Goal: Information Seeking & Learning: Understand process/instructions

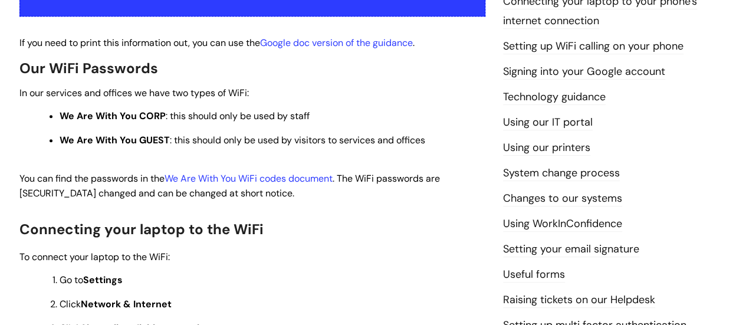
scroll to position [295, 0]
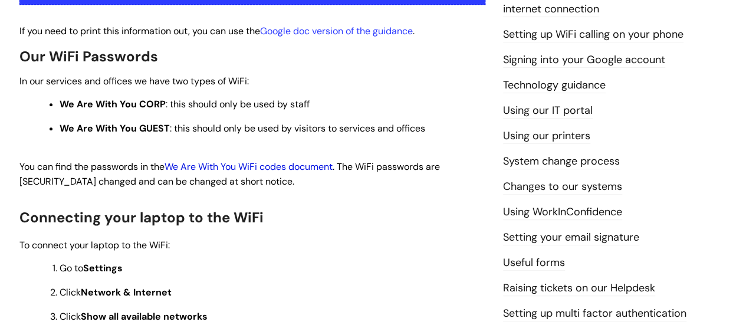
click at [252, 165] on link "We Are With You WiFi codes document" at bounding box center [249, 166] width 168 height 12
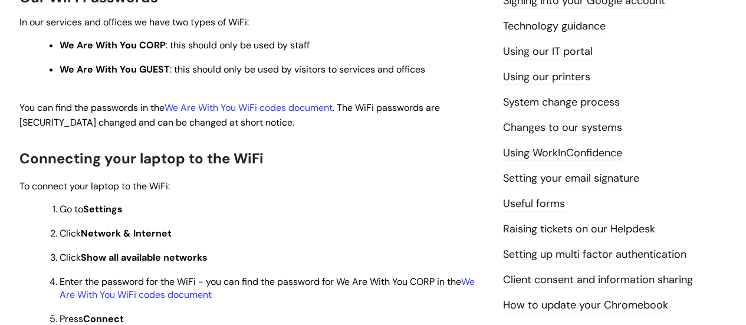
scroll to position [295, 0]
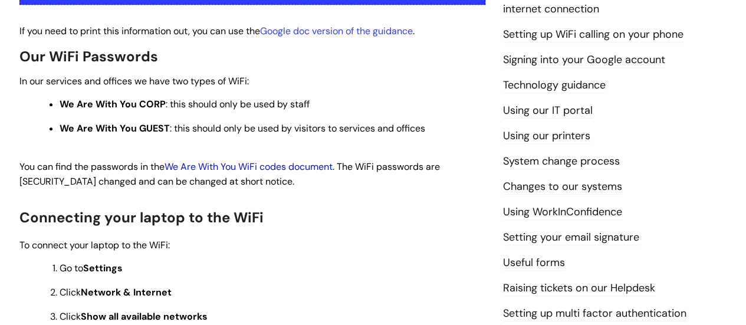
click at [247, 165] on link "We Are With You WiFi codes document" at bounding box center [249, 166] width 168 height 12
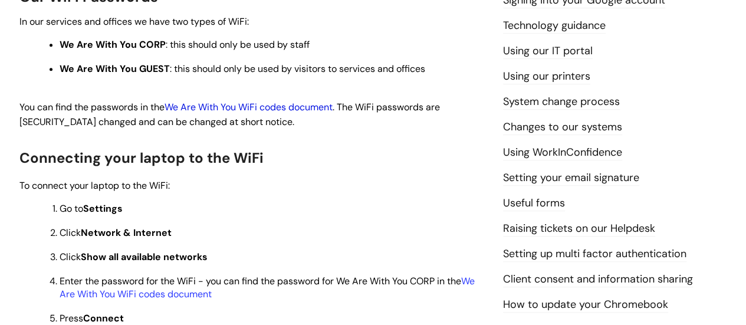
scroll to position [413, 0]
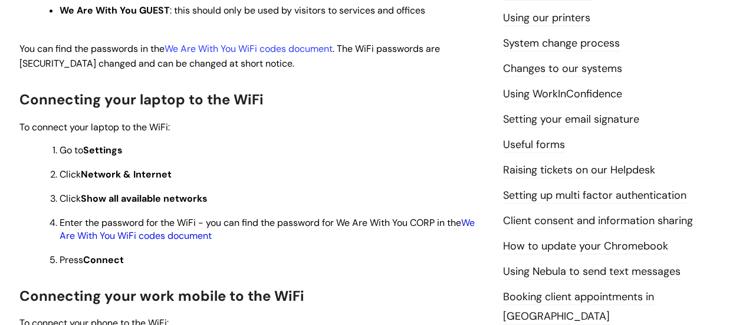
click at [108, 234] on link "We Are With You WiFi codes document" at bounding box center [267, 228] width 415 height 25
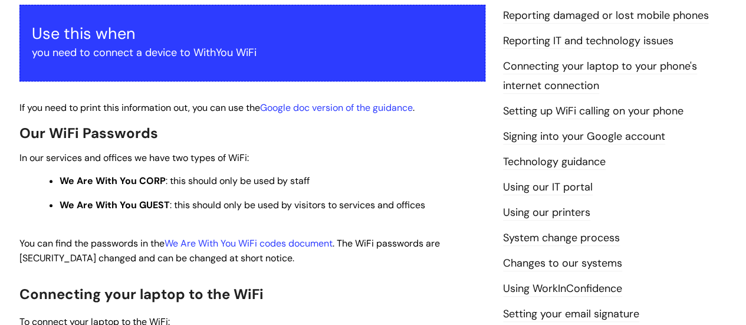
scroll to position [236, 0]
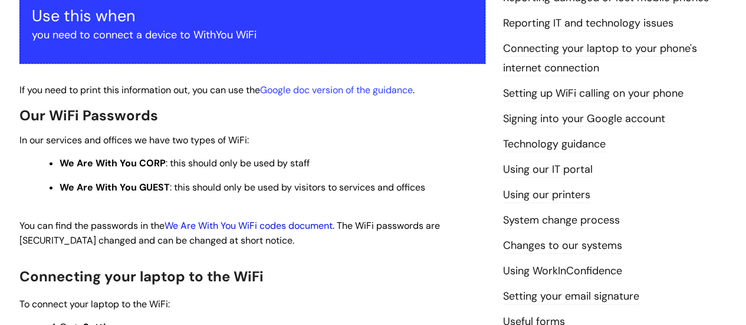
click at [249, 225] on link "We Are With You WiFi codes document" at bounding box center [249, 225] width 168 height 12
